Goal: Task Accomplishment & Management: Complete application form

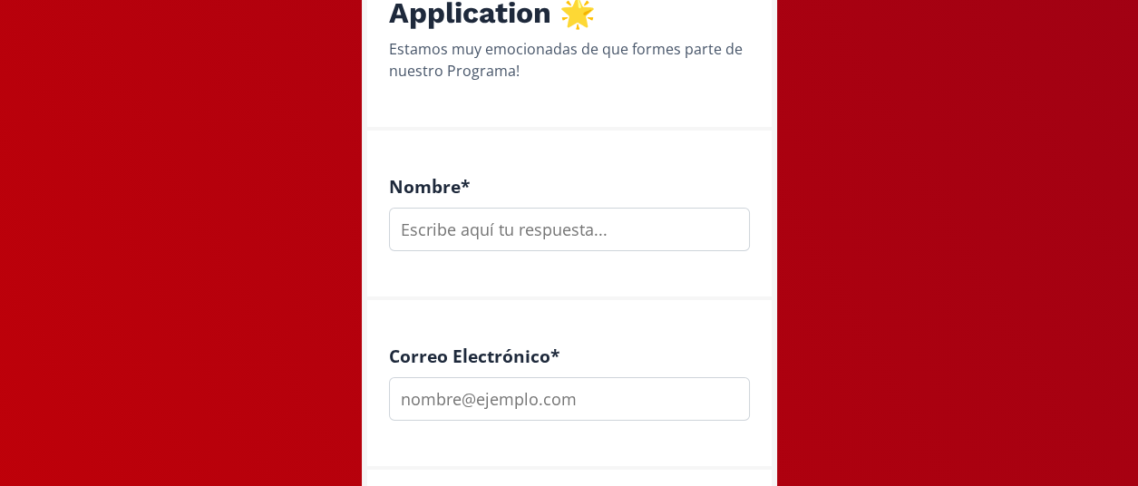
scroll to position [295, 0]
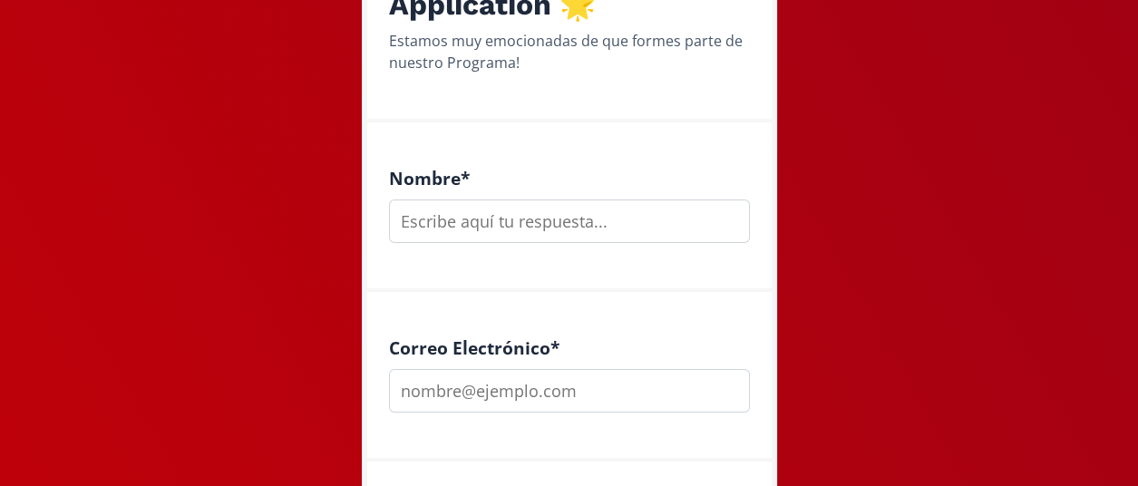
click at [584, 227] on input "text" at bounding box center [569, 221] width 361 height 44
type input "[PERSON_NAME]"
click at [451, 388] on input "email" at bounding box center [569, 391] width 361 height 44
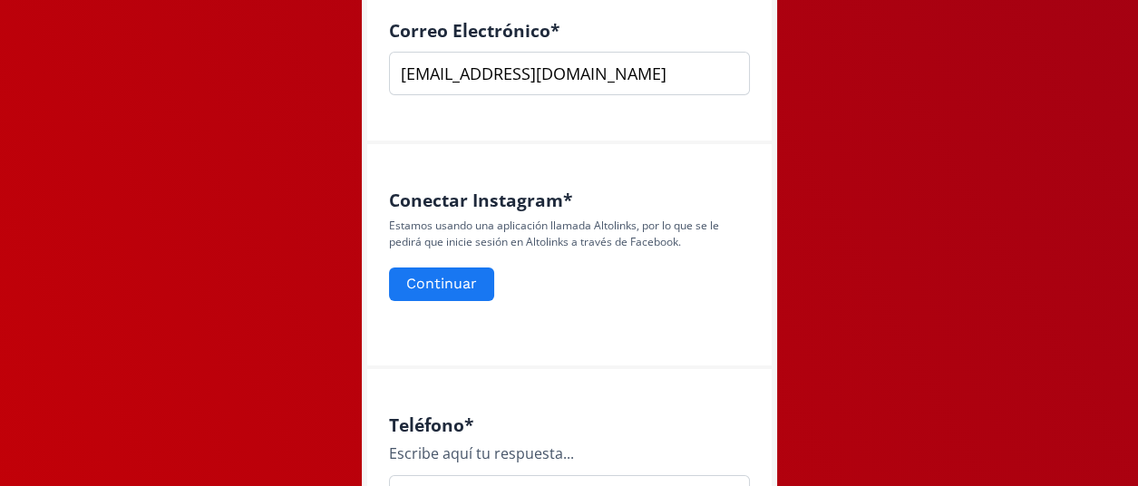
scroll to position [625, 0]
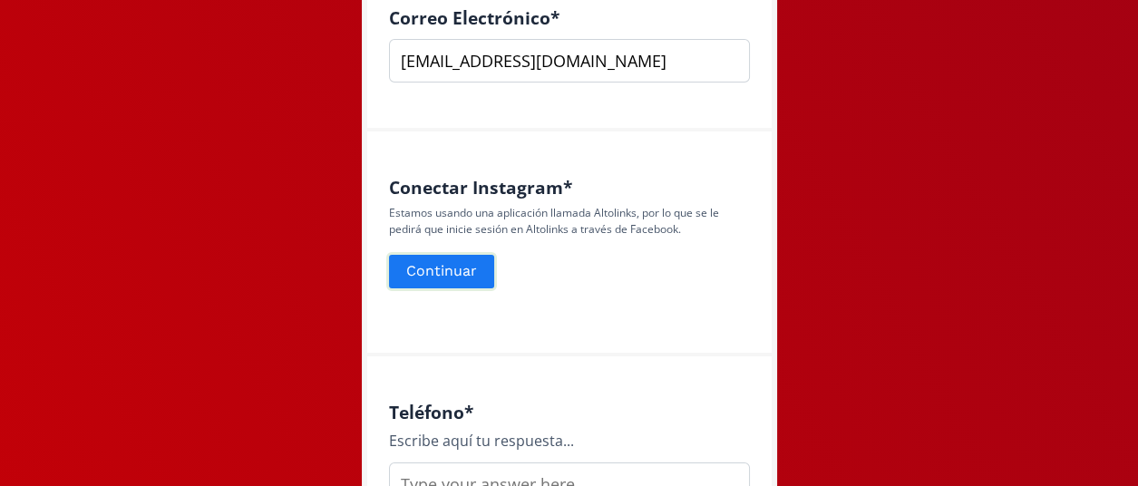
type input "[EMAIL_ADDRESS][DOMAIN_NAME]"
click at [467, 275] on button "Continuar" at bounding box center [441, 271] width 111 height 39
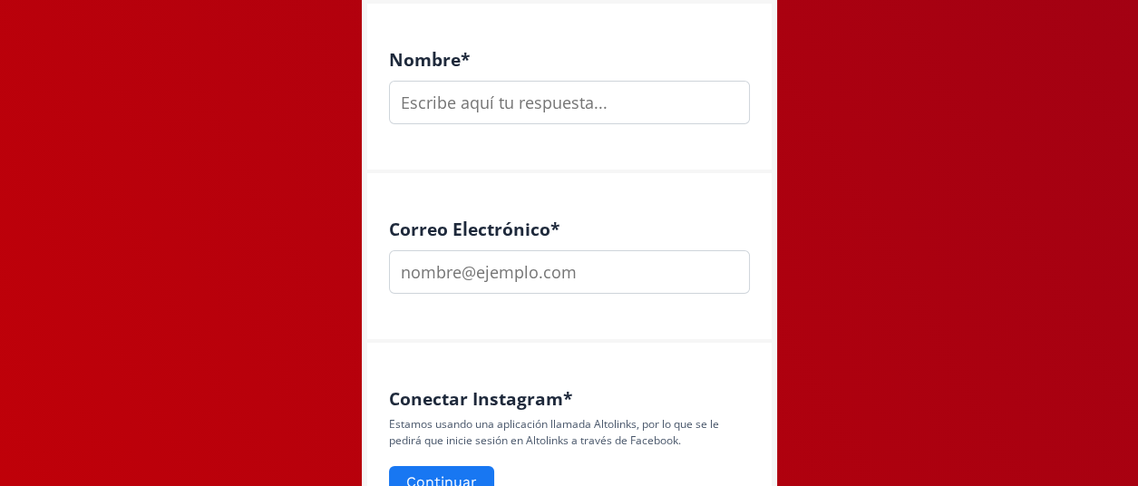
scroll to position [396, 0]
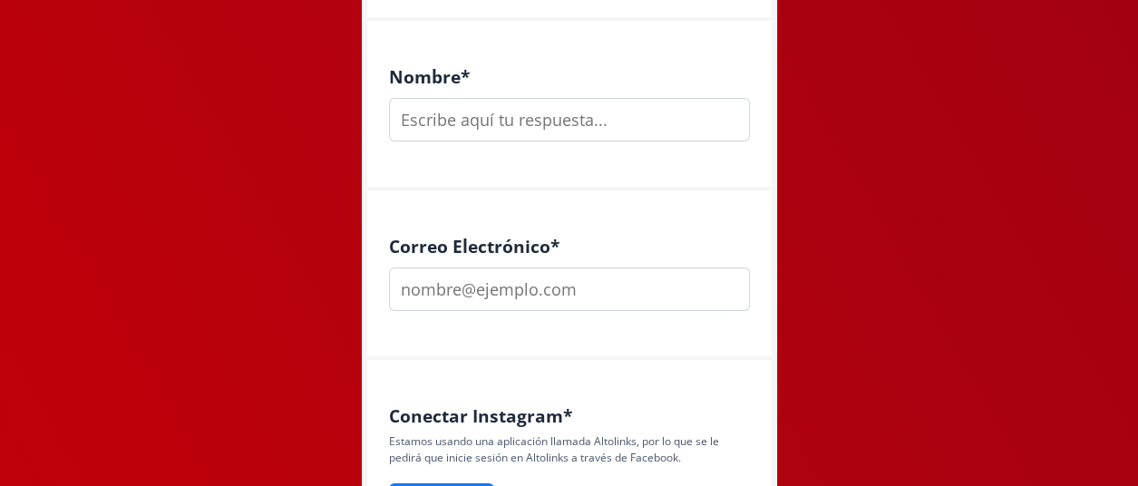
click at [488, 118] on input "text" at bounding box center [569, 120] width 361 height 44
type input "[PERSON_NAME]"
click at [468, 295] on input "email" at bounding box center [569, 289] width 361 height 44
click at [539, 276] on input "carlahuberblog" at bounding box center [569, 289] width 361 height 44
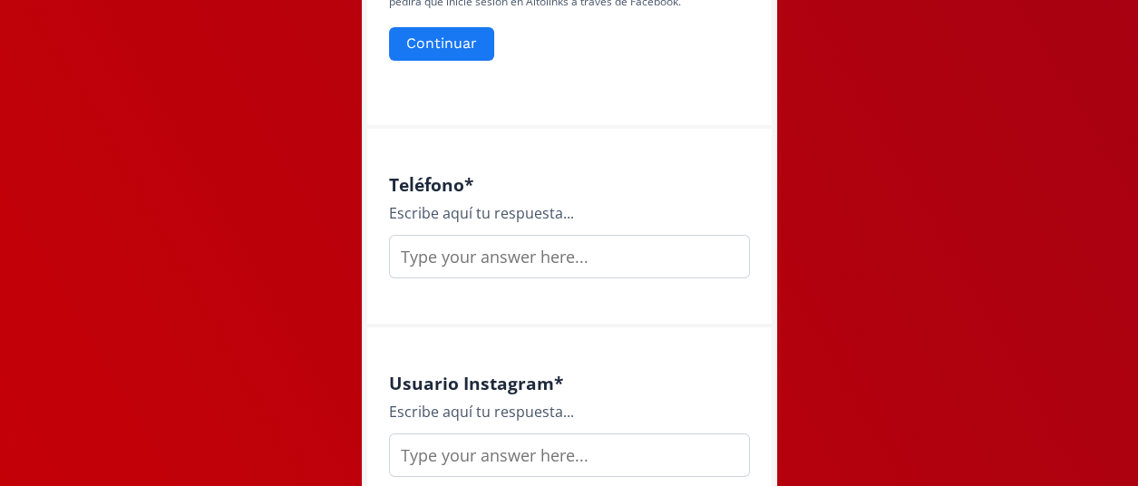
scroll to position [856, 0]
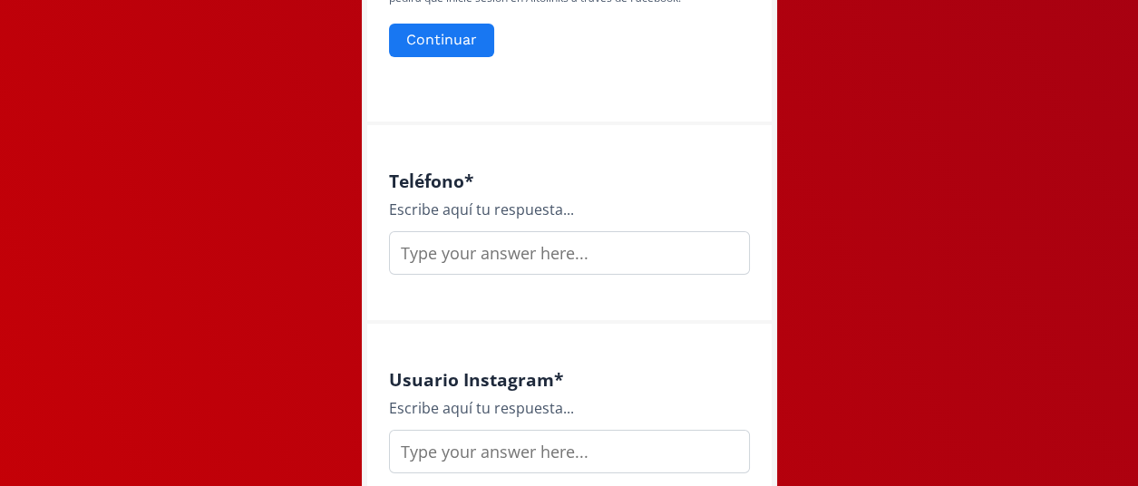
type input "[EMAIL_ADDRESS][DOMAIN_NAME]"
click at [477, 256] on input "text" at bounding box center [569, 253] width 361 height 44
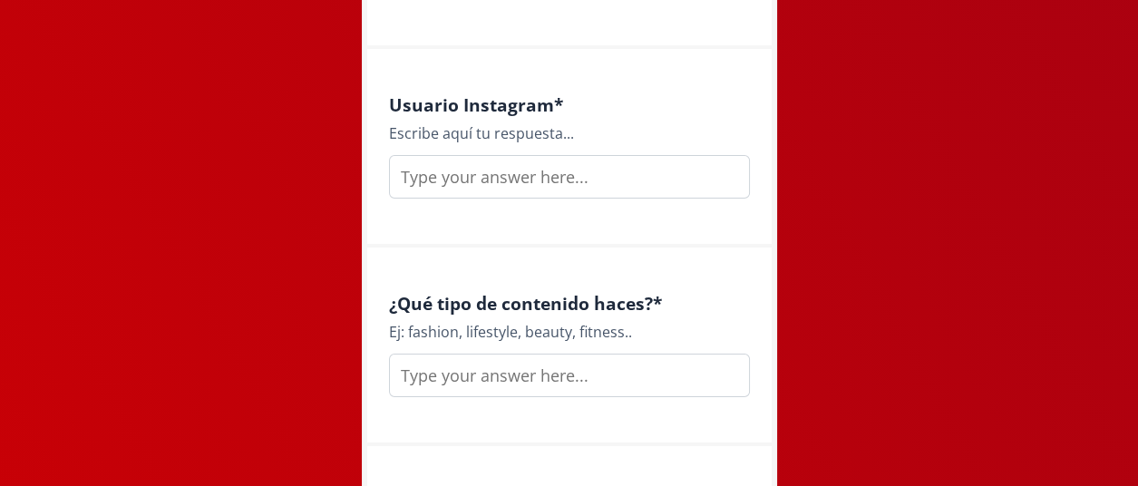
scroll to position [1160, 0]
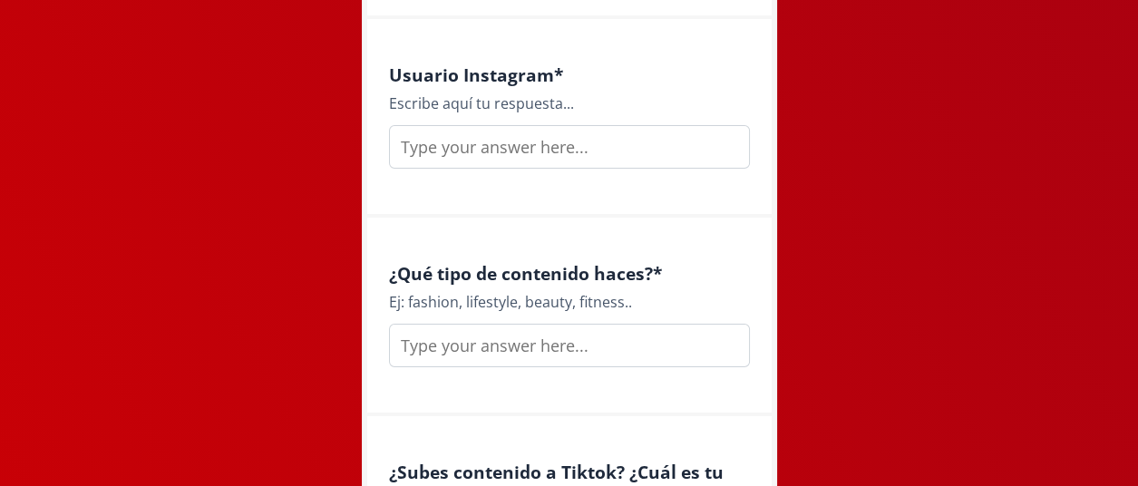
type input "4442009951"
click at [470, 142] on input "text" at bounding box center [569, 147] width 361 height 44
type input "@carlahuberl"
click at [441, 353] on input "text" at bounding box center [569, 346] width 361 height 44
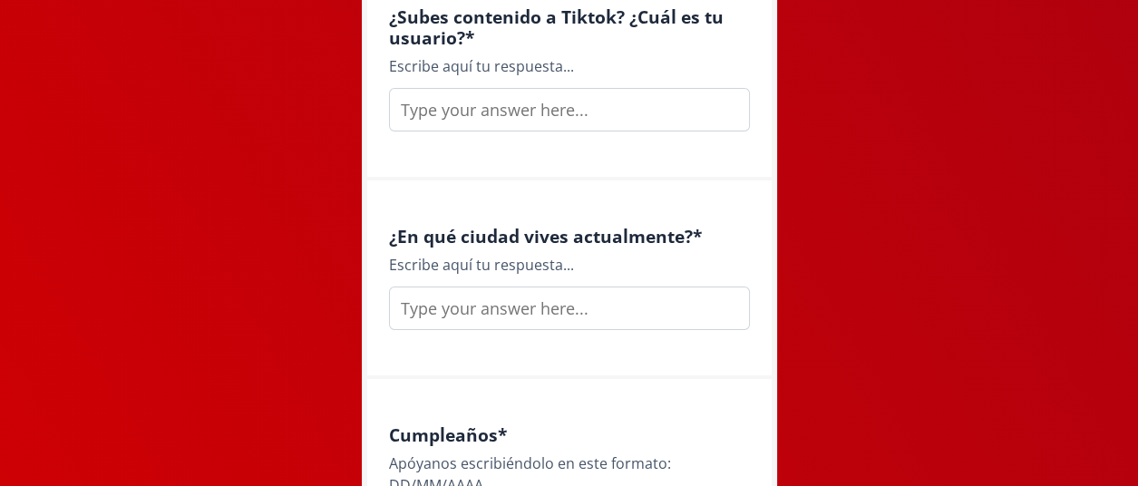
scroll to position [1624, 0]
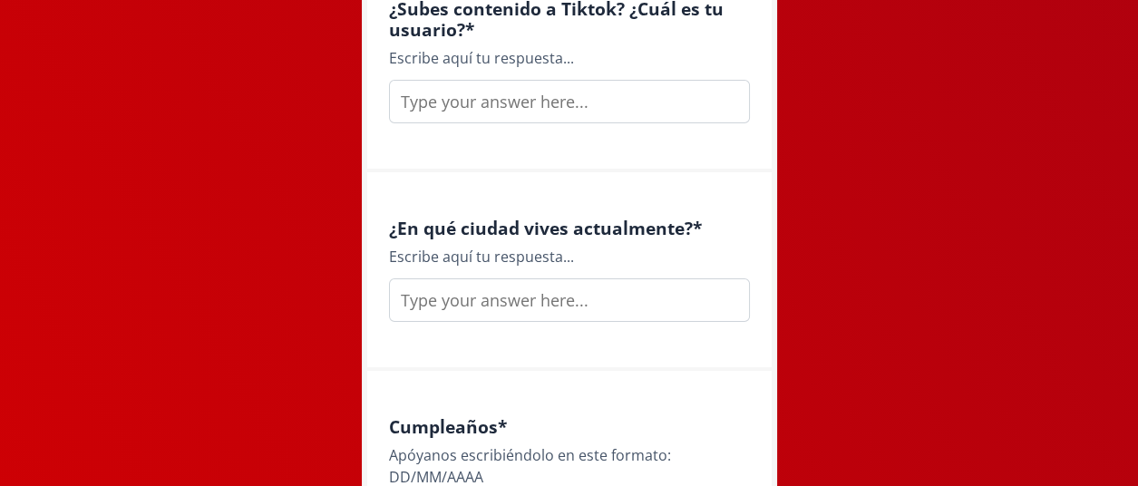
type input "lifestile, fitness, beauty, fashion, travel"
click at [493, 111] on input "text" at bounding box center [569, 102] width 361 height 44
type input "m"
type input "no"
click at [484, 296] on input "text" at bounding box center [569, 300] width 361 height 44
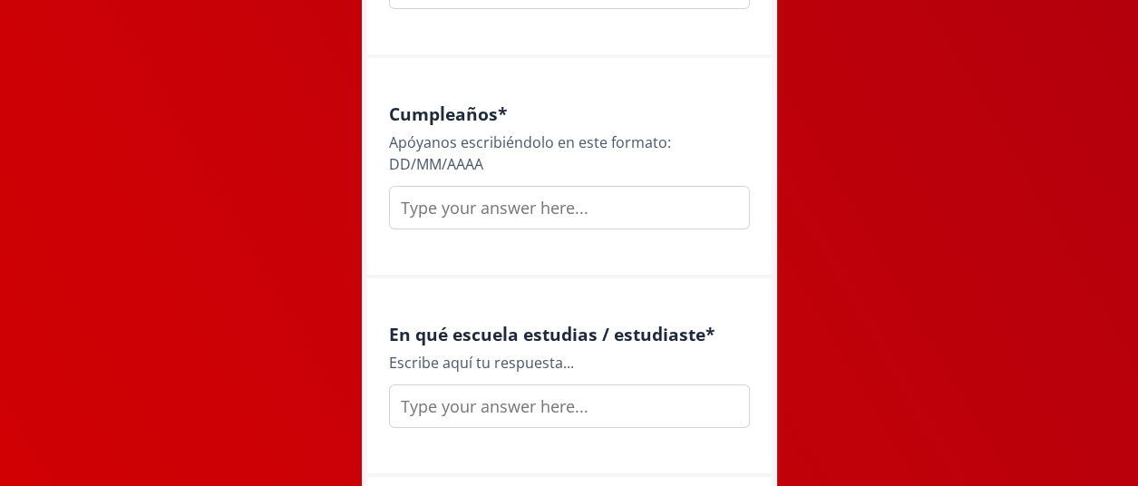
scroll to position [1949, 0]
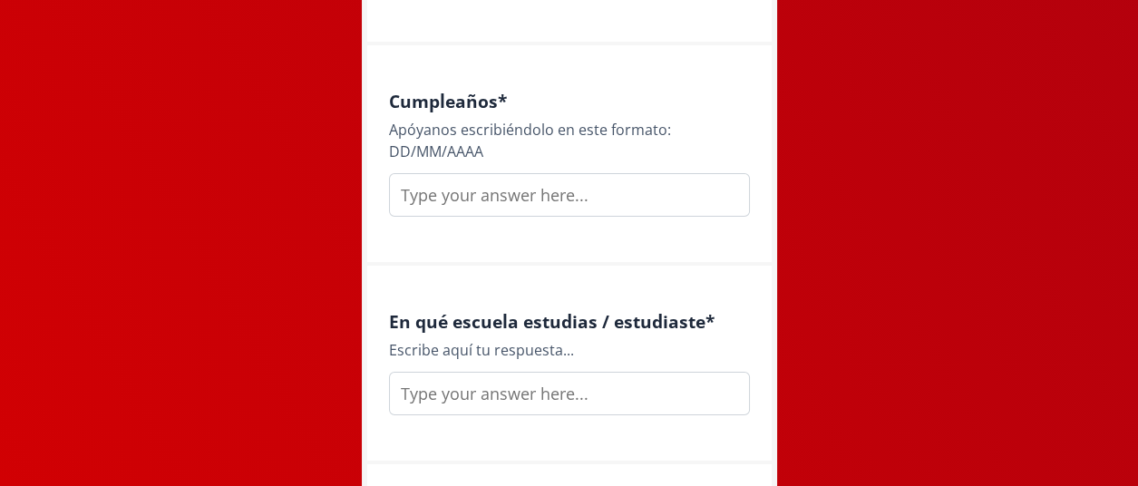
type input "San [PERSON_NAME]"
click at [457, 204] on input "text" at bounding box center [569, 195] width 361 height 44
click at [548, 399] on input "text" at bounding box center [569, 394] width 361 height 44
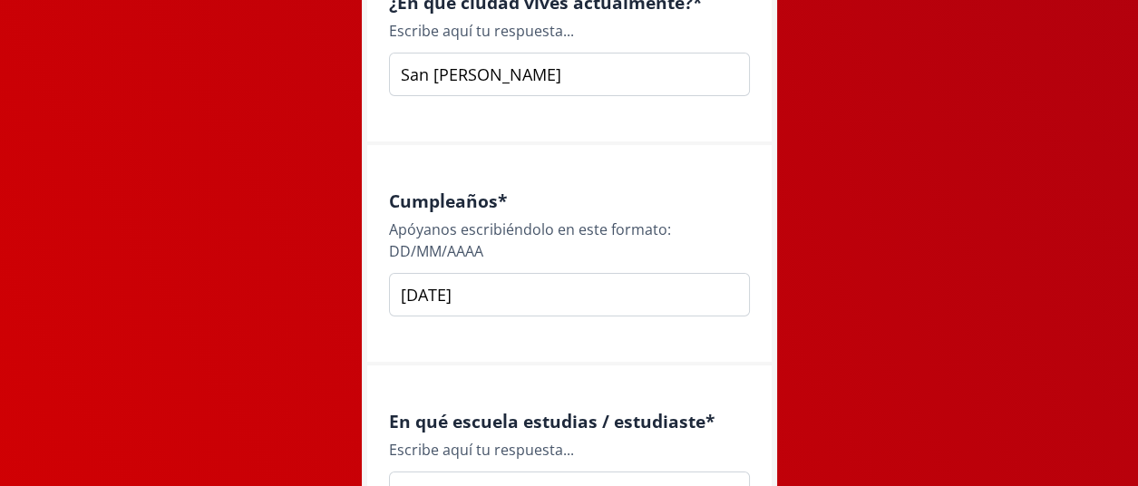
scroll to position [1811, 0]
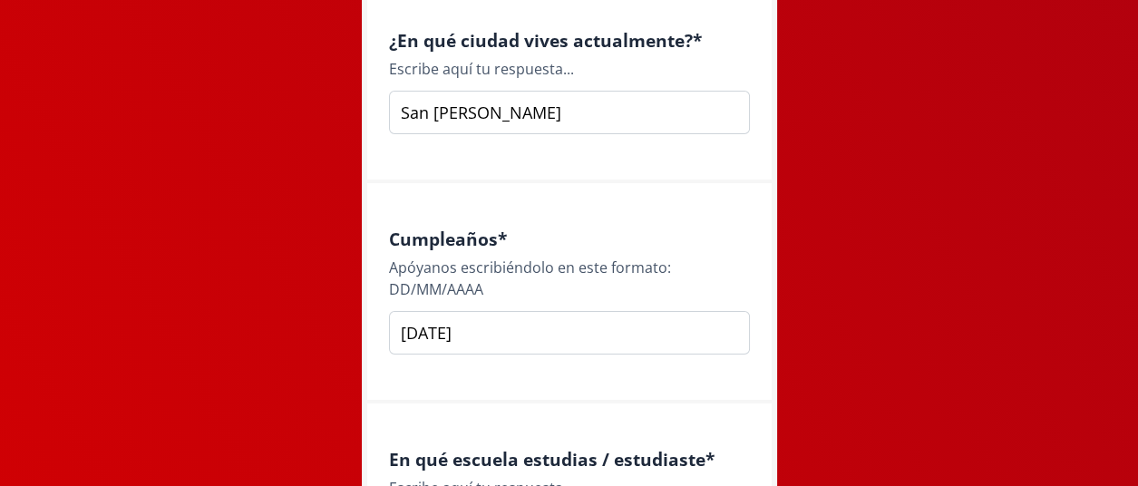
click at [419, 329] on input "[DATE]" at bounding box center [569, 333] width 361 height 44
click at [422, 332] on input "[DATE]" at bounding box center [569, 333] width 361 height 44
click at [447, 334] on input "09/08.1985" at bounding box center [569, 333] width 361 height 44
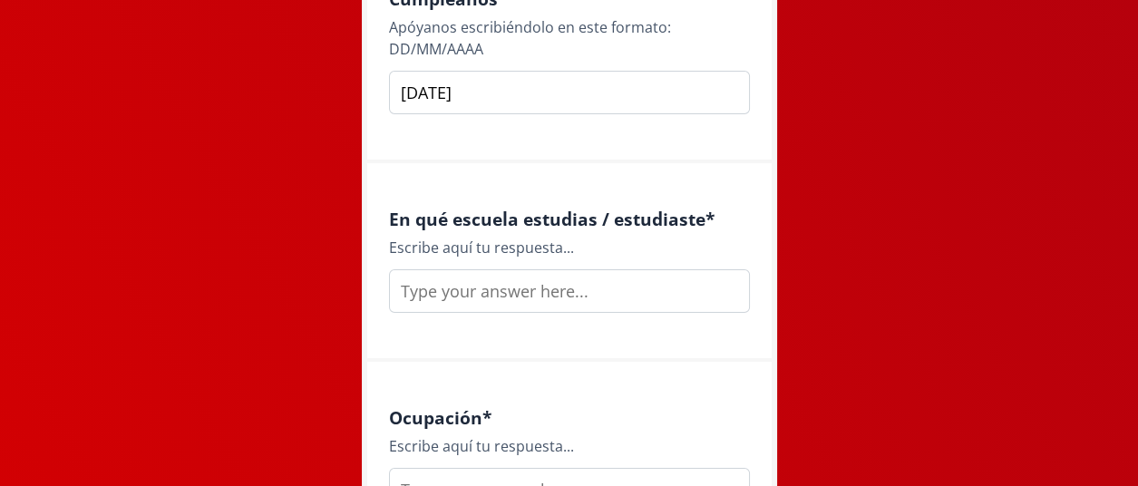
scroll to position [2056, 0]
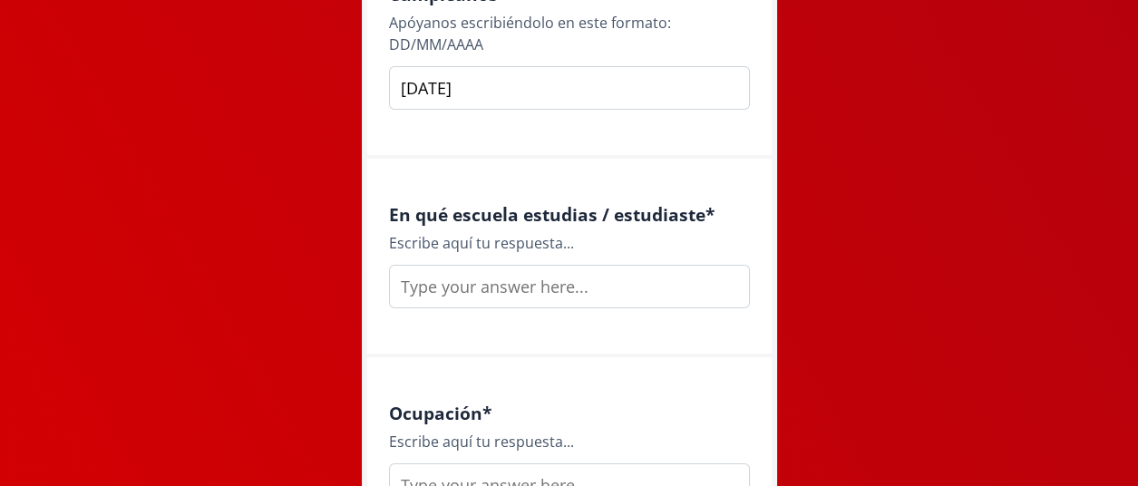
type input "[DATE]"
click at [508, 282] on input "text" at bounding box center [569, 287] width 361 height 44
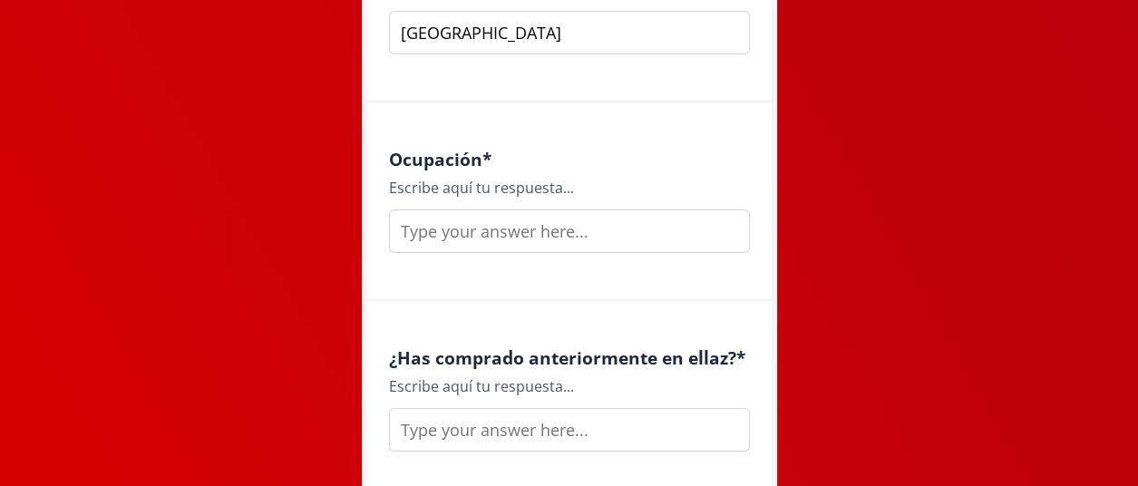
scroll to position [2331, 0]
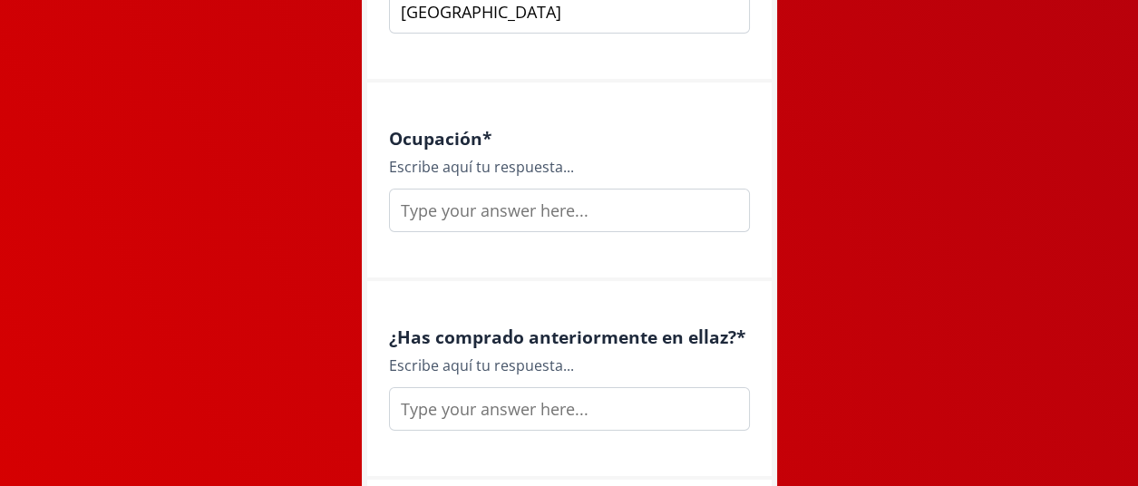
type input "[GEOGRAPHIC_DATA]"
click at [475, 217] on input "text" at bounding box center [569, 211] width 361 height 44
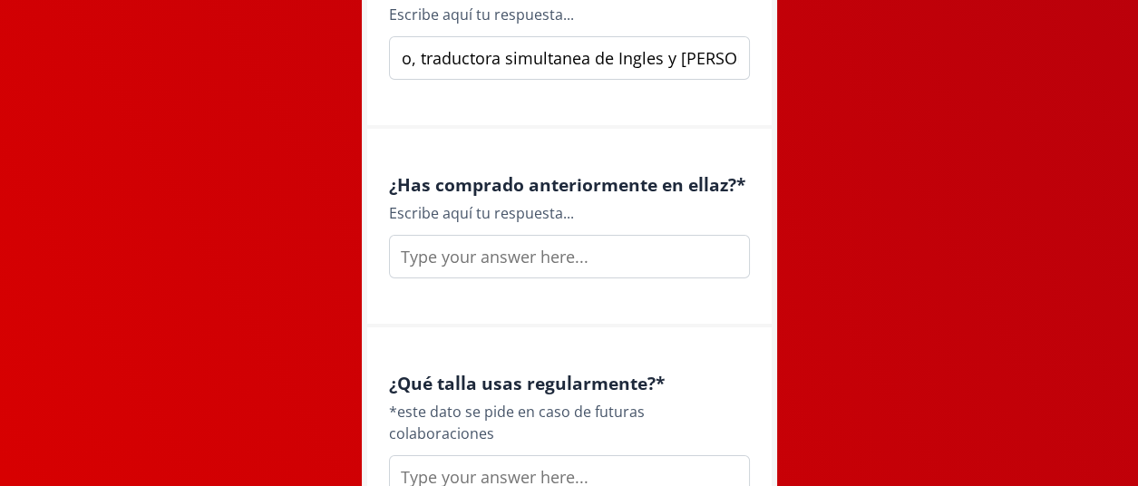
scroll to position [2492, 0]
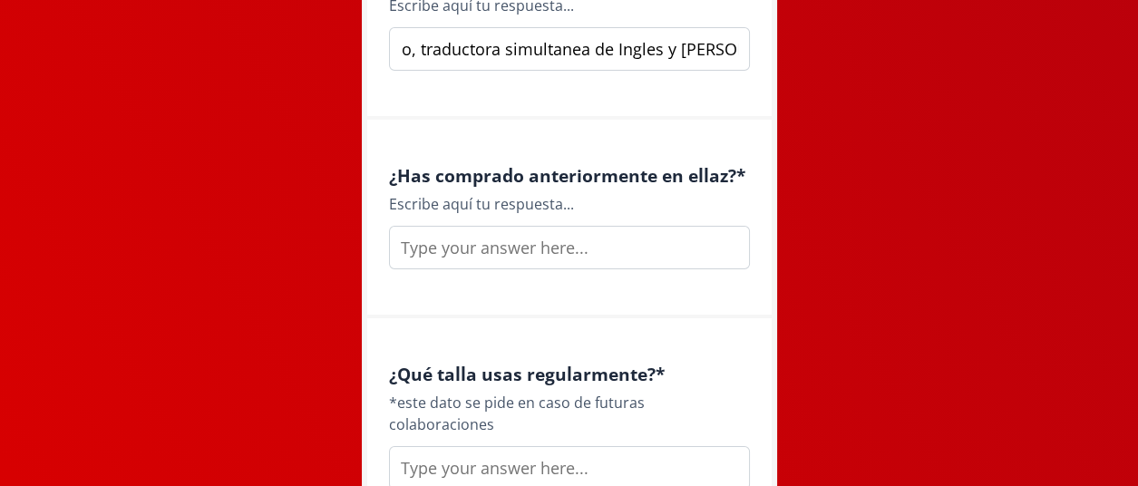
type input "creadora de contenido, traductora simultanea de Ingles y [PERSON_NAME]"
click at [421, 227] on input "text" at bounding box center [569, 248] width 361 height 44
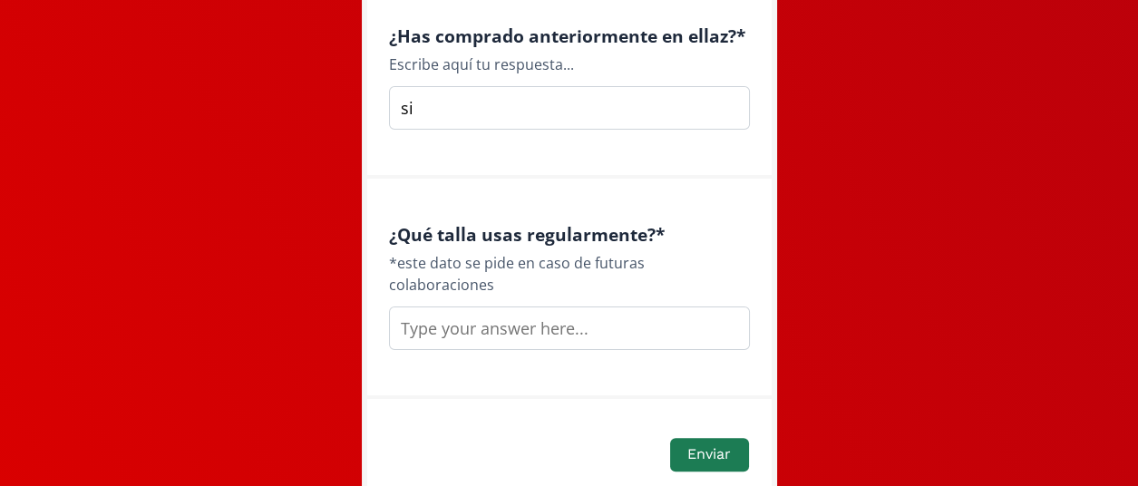
scroll to position [2640, 0]
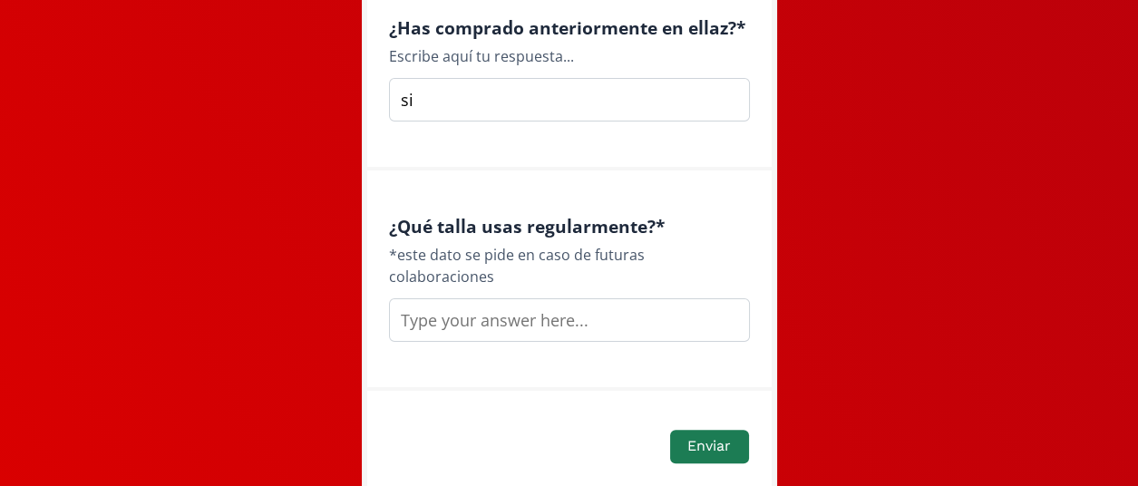
type input "si"
click at [426, 298] on input "text" at bounding box center [569, 320] width 361 height 44
type input "XS"
click at [700, 428] on button "Enviar" at bounding box center [708, 446] width 83 height 39
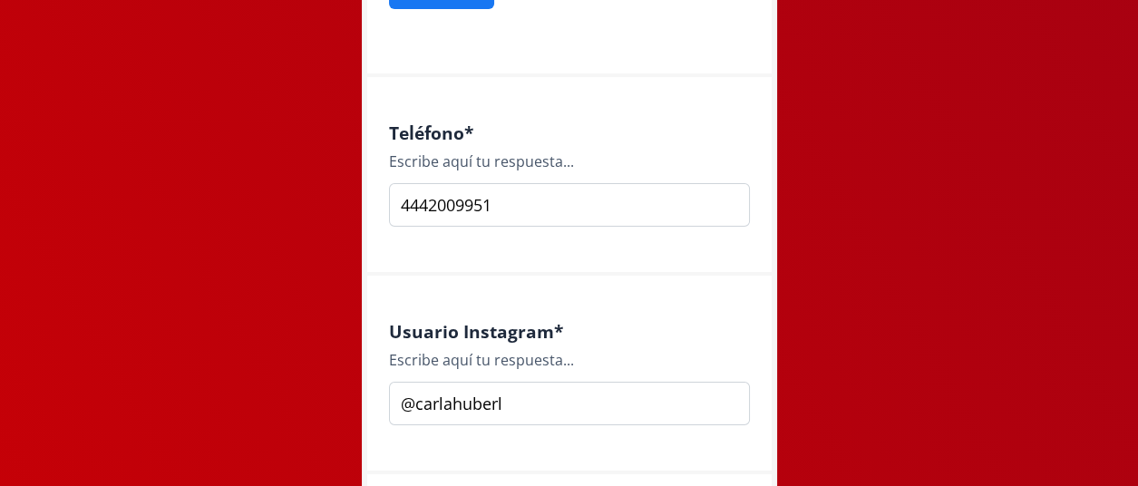
scroll to position [675, 0]
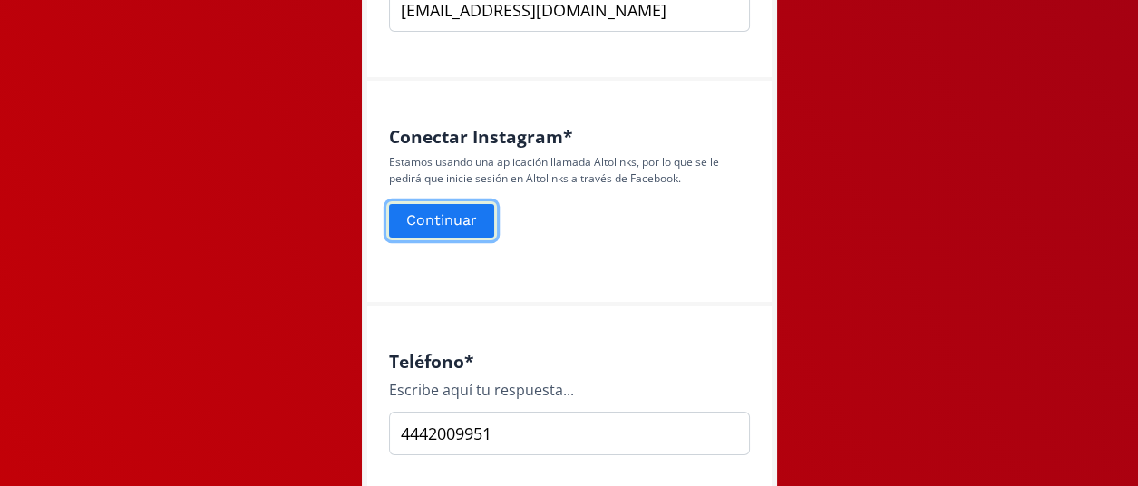
click at [427, 230] on button "Continuar" at bounding box center [441, 220] width 111 height 39
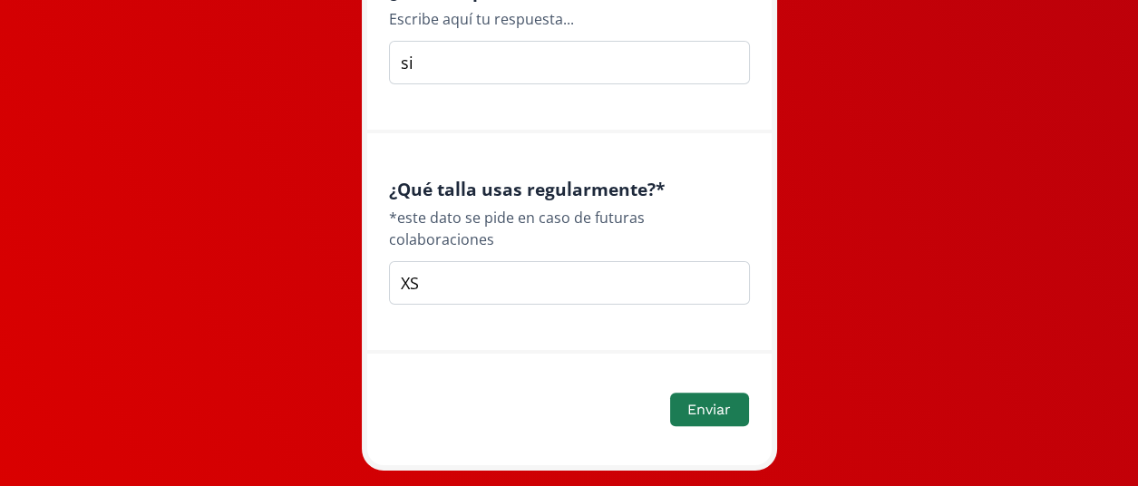
scroll to position [2746, 0]
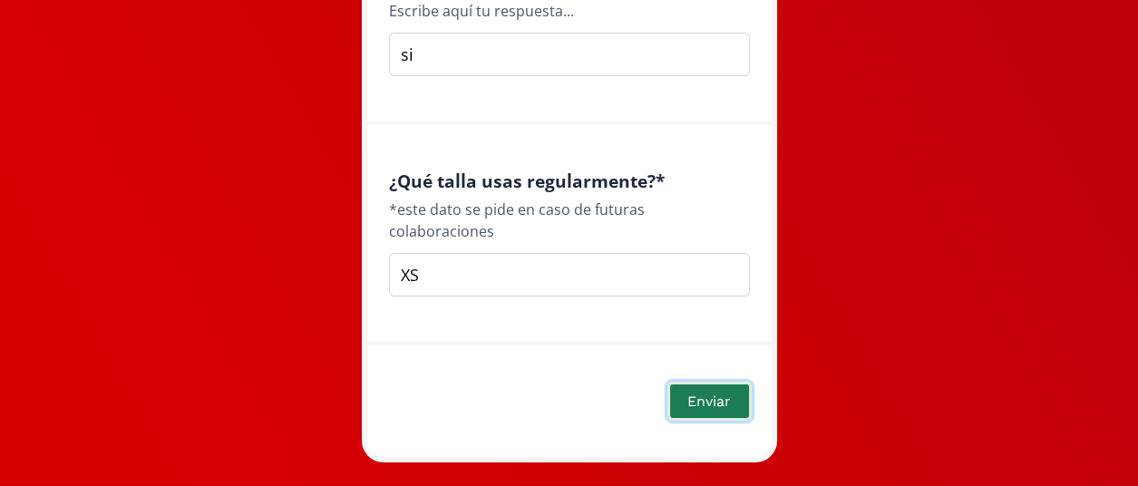
click at [732, 382] on button "Enviar" at bounding box center [708, 401] width 83 height 39
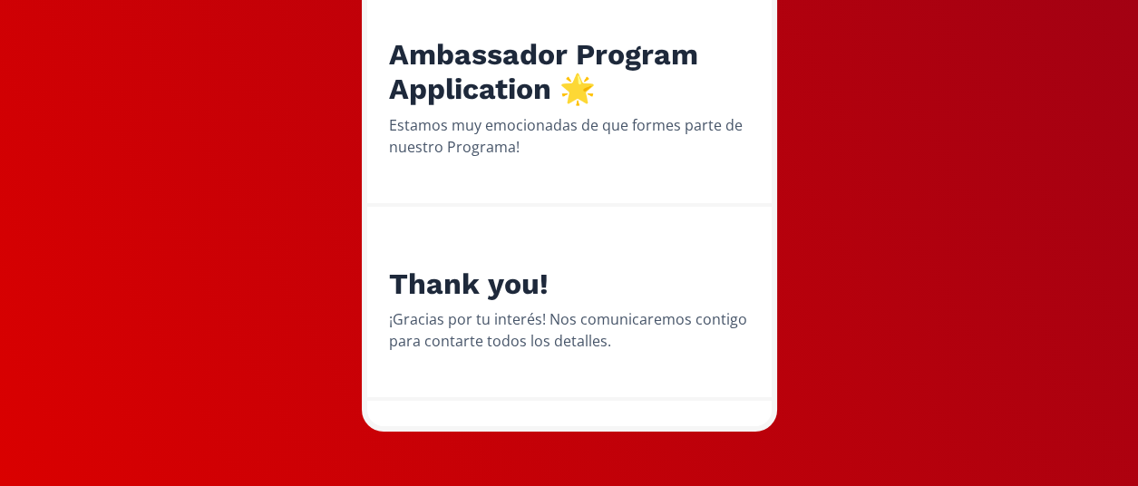
scroll to position [218, 0]
